Goal: Task Accomplishment & Management: Manage account settings

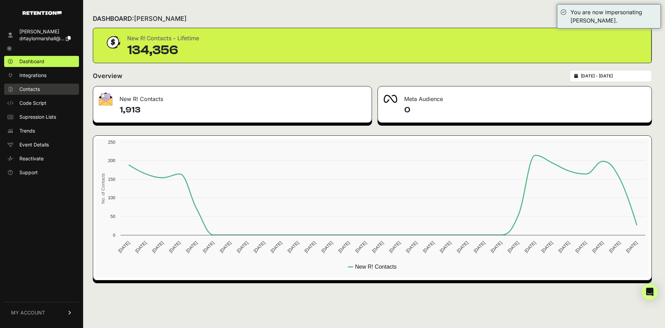
click at [29, 92] on span "Contacts" at bounding box center [29, 89] width 20 height 7
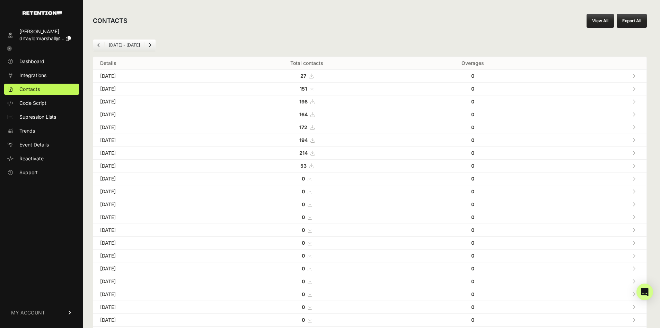
click at [638, 20] on button "Export All" at bounding box center [632, 21] width 30 height 14
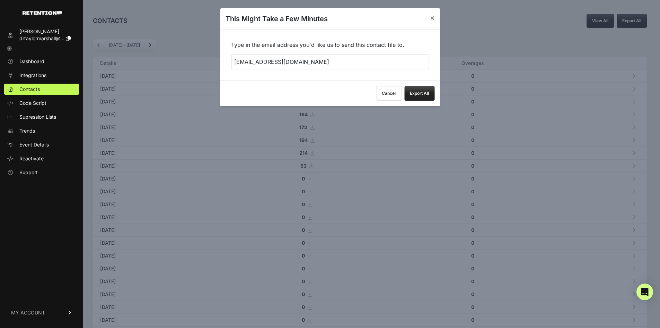
click at [258, 62] on input "[EMAIL_ADDRESS][DOMAIN_NAME]" at bounding box center [330, 61] width 198 height 15
click at [260, 62] on input "[EMAIL_ADDRESS][DOMAIN_NAME]" at bounding box center [330, 61] width 198 height 15
type input "hendrick@fuzati.com"
click at [359, 88] on div "Cancel Export All" at bounding box center [330, 93] width 220 height 26
click at [410, 90] on button "Export All" at bounding box center [419, 93] width 30 height 15
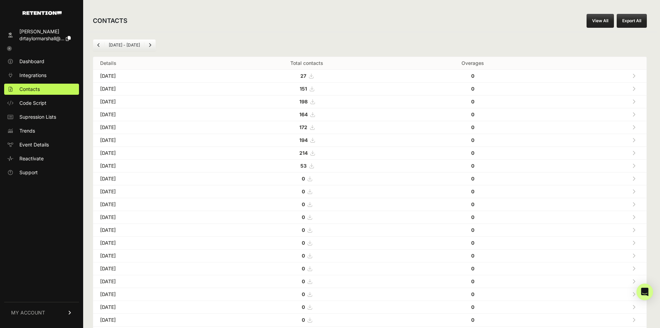
click at [11, 47] on icon at bounding box center [9, 48] width 5 height 5
